Goal: Information Seeking & Learning: Learn about a topic

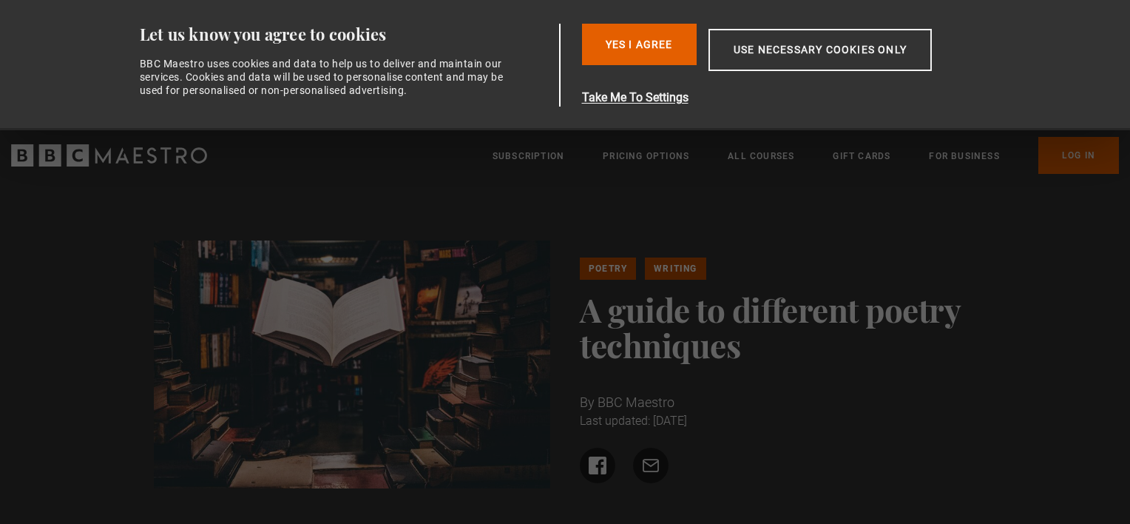
click at [675, 331] on h1 "A guide to different poetry techniques" at bounding box center [778, 326] width 397 height 71
click at [703, 312] on h1 "A guide to different poetry techniques" at bounding box center [778, 326] width 397 height 71
click at [785, 56] on button "Use necessary cookies only" at bounding box center [820, 50] width 223 height 42
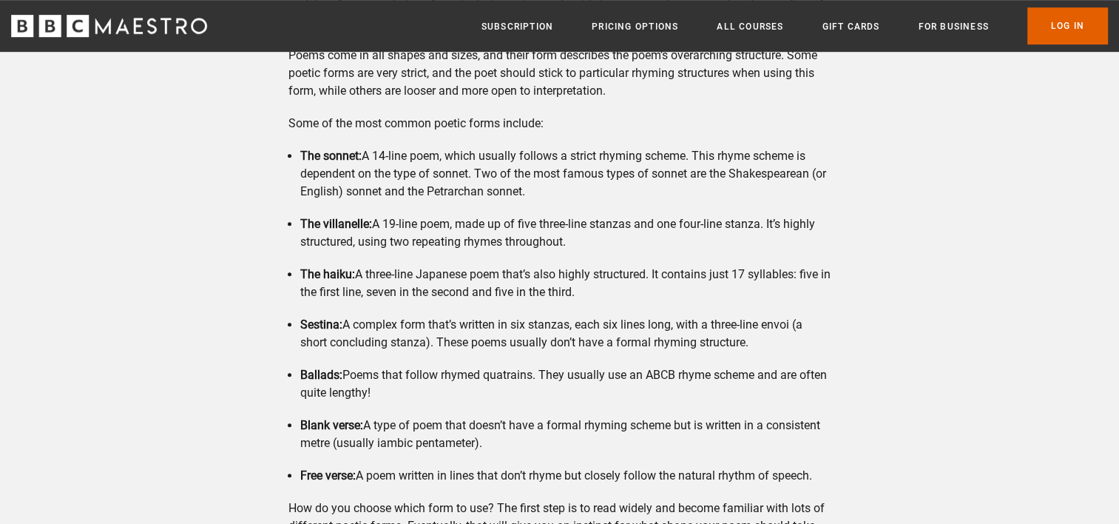
scroll to position [953, 0]
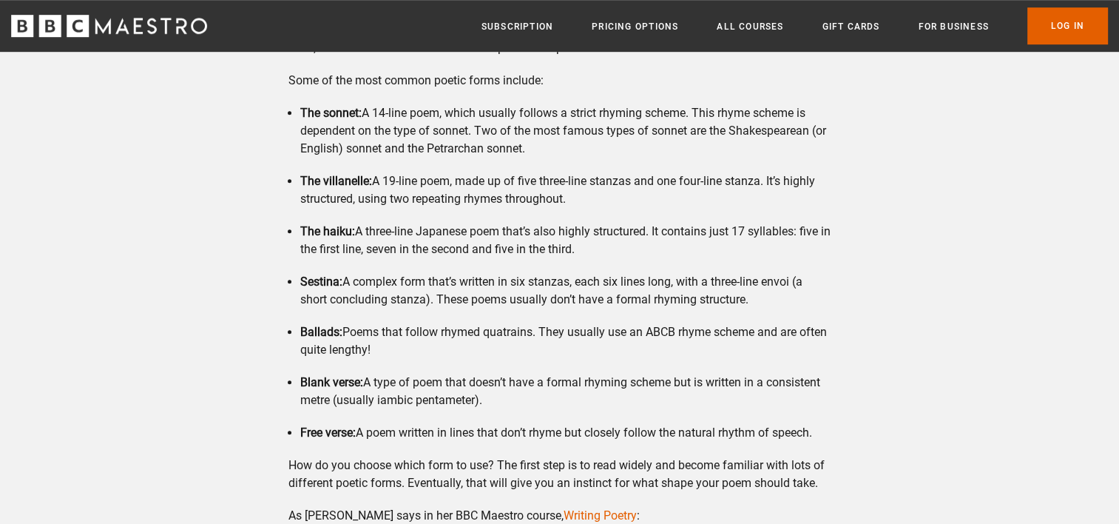
click at [734, 172] on li "The villanelle: A 19-line poem, made up of five three-line stanzas and one four…" at bounding box center [565, 190] width 530 height 36
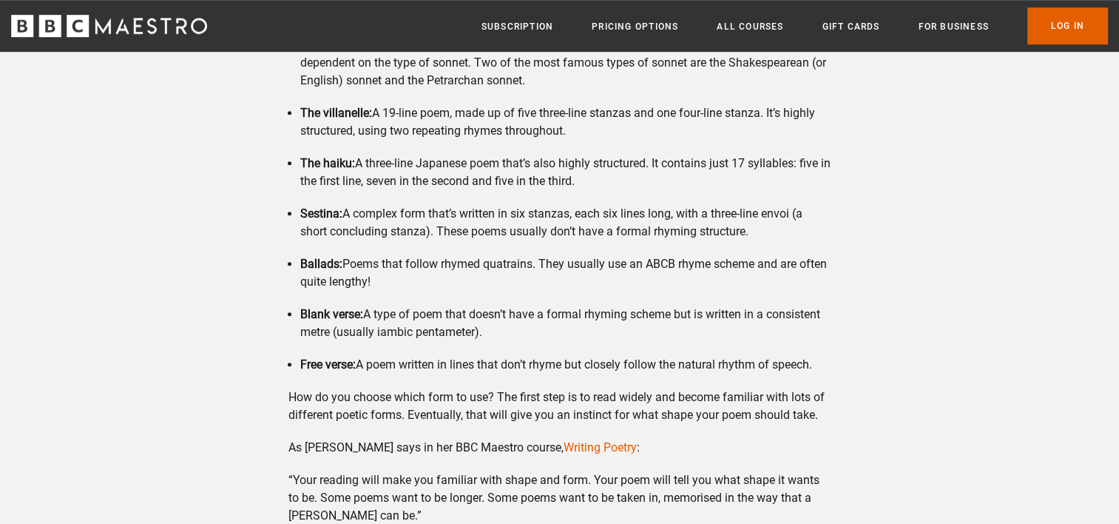
scroll to position [867, 0]
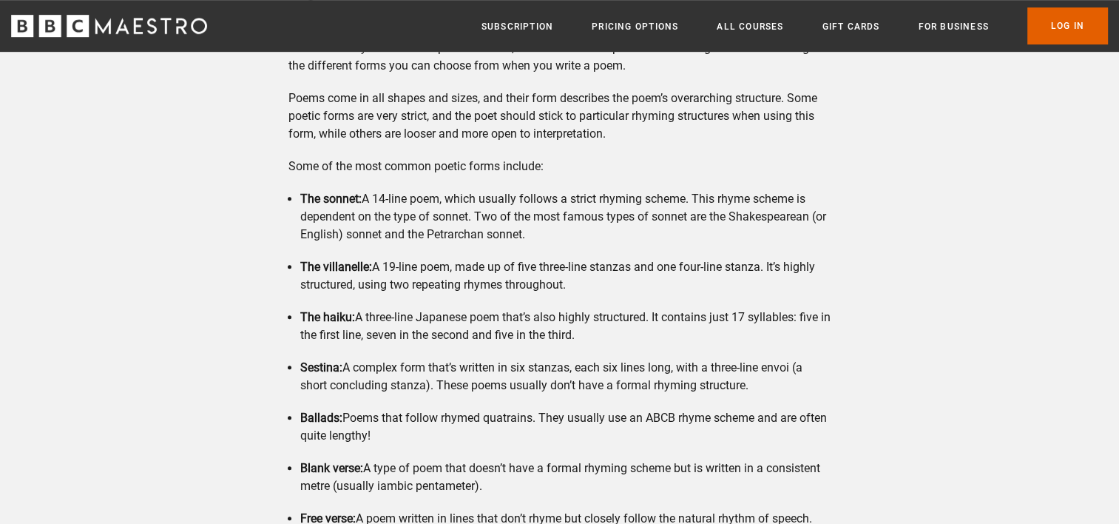
click at [610, 258] on li "The villanelle: A 19-line poem, made up of five three-line stanzas and one four…" at bounding box center [565, 276] width 530 height 36
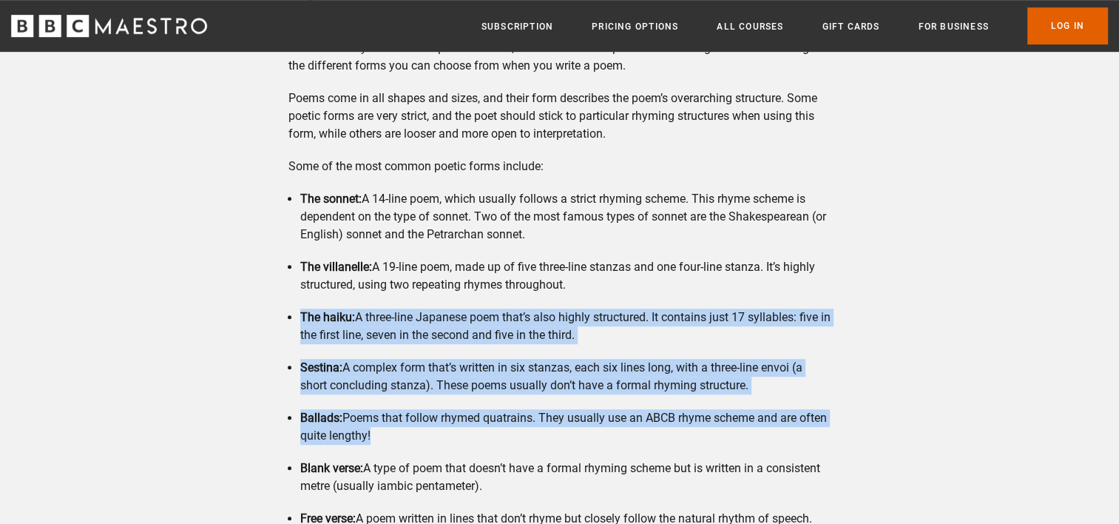
drag, startPoint x: 299, startPoint y: 295, endPoint x: 425, endPoint y: 412, distance: 171.6
click at [425, 412] on ul "The sonnet: A 14-line poem, which usually follows a strict rhyming scheme. This…" at bounding box center [559, 358] width 542 height 337
copy ul "The haiku: A three-line Japanese poem that’s also highly structured. It contain…"
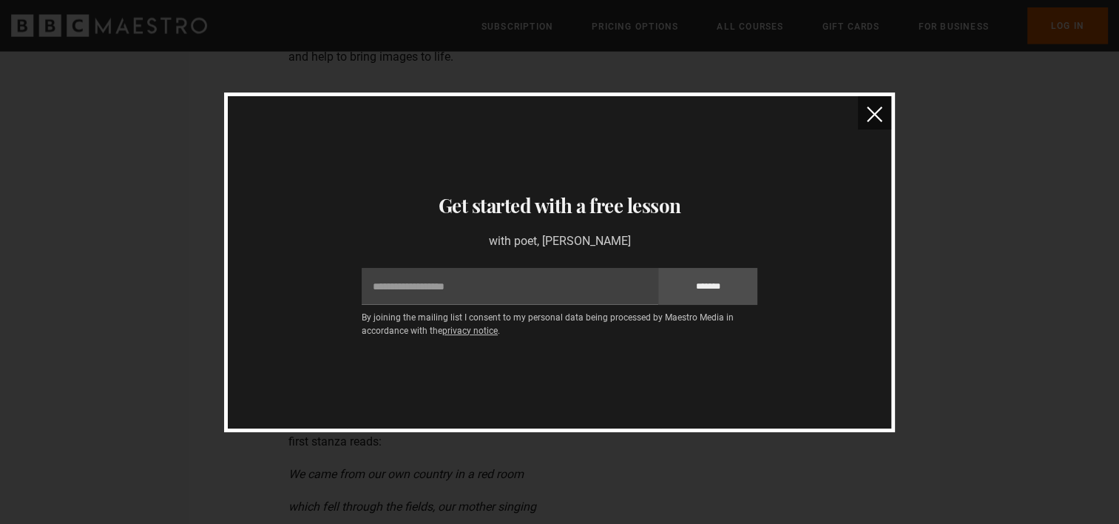
scroll to position [3120, 0]
click at [874, 115] on img "close" at bounding box center [875, 115] width 16 height 16
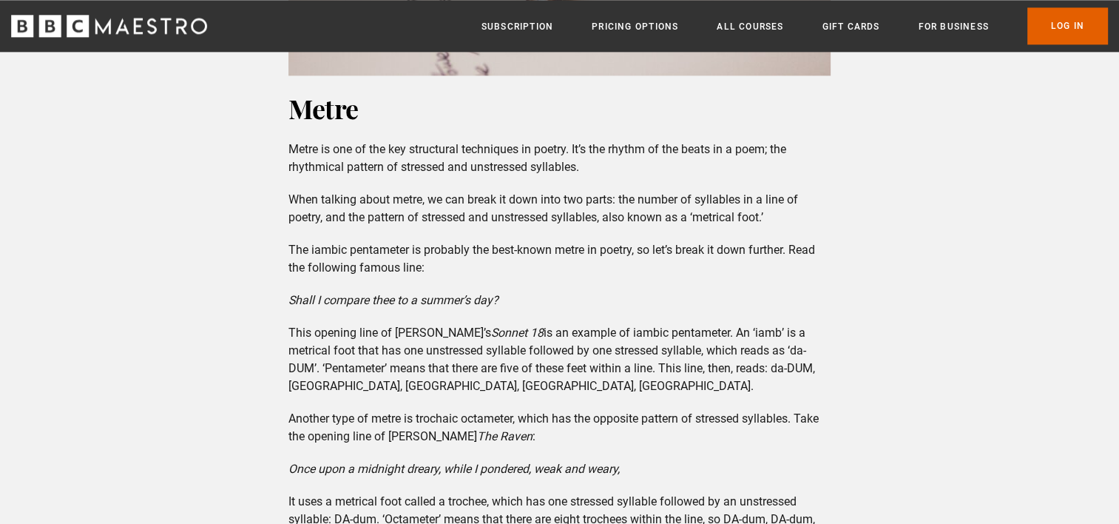
scroll to position [1836, 0]
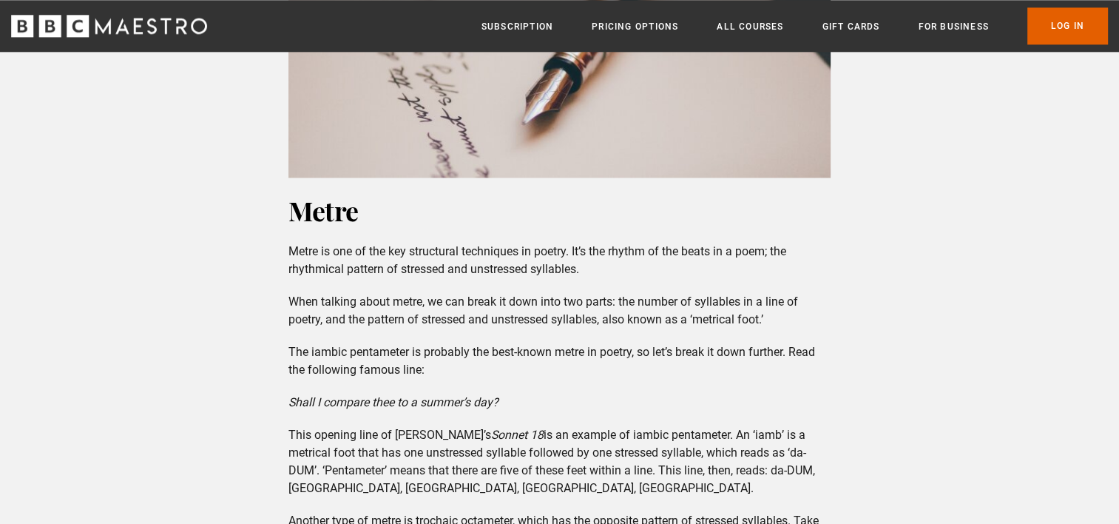
click at [314, 243] on p "Metre is one of the key structural techniques in poetry. It’s the rhythm of the…" at bounding box center [559, 261] width 542 height 36
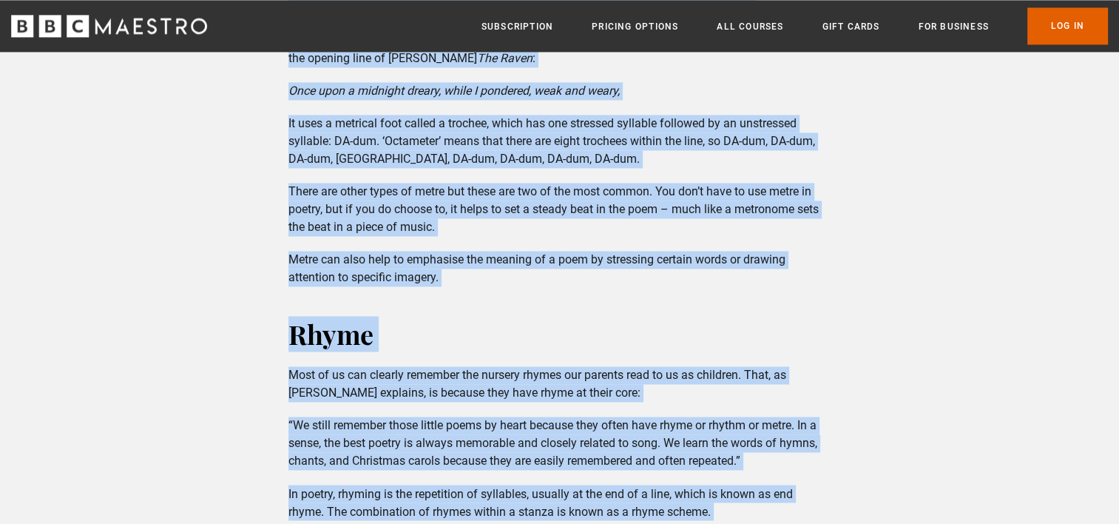
scroll to position [2340, 0]
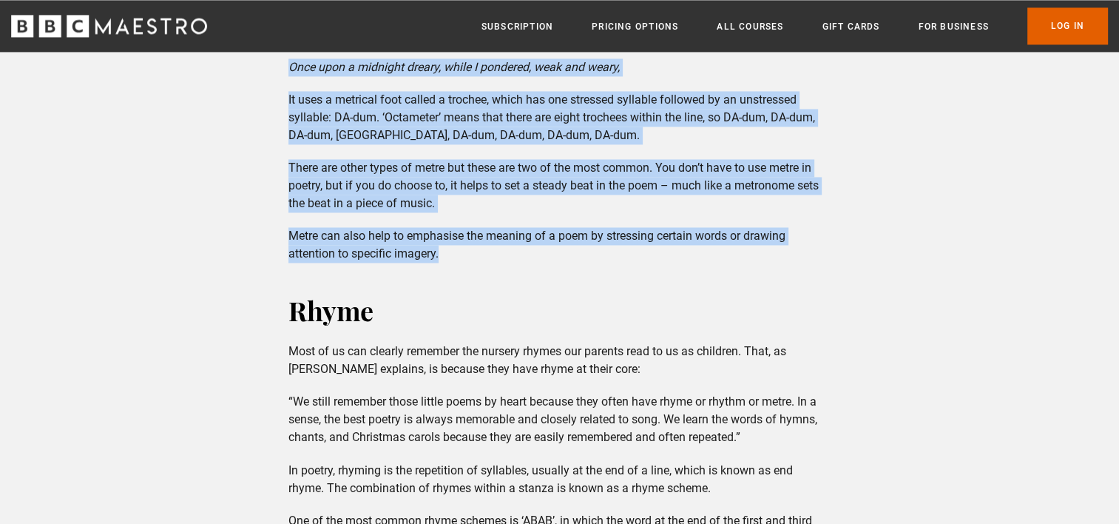
drag, startPoint x: 293, startPoint y: 230, endPoint x: 483, endPoint y: 240, distance: 190.4
copy div "Lorem ip dol si ame con adipiscing elitseddoe te incidi. Ut’l etd magnaa en adm…"
